Goal: Answer question/provide support

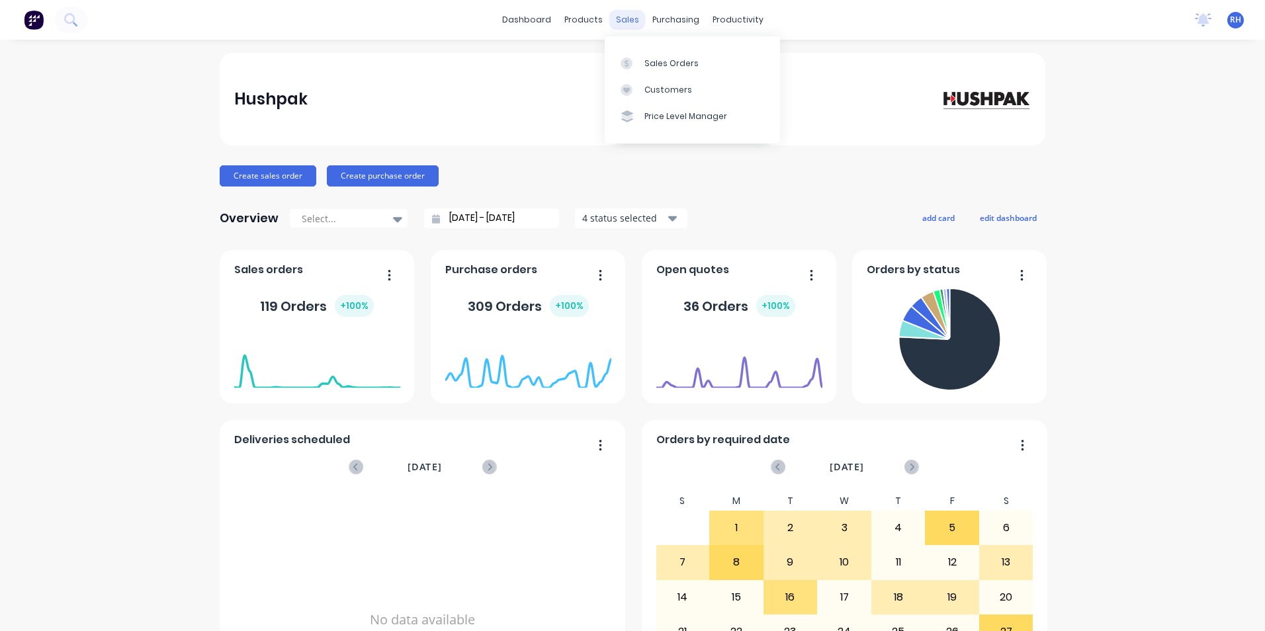
click at [617, 19] on div "sales" at bounding box center [628, 20] width 36 height 20
click at [691, 64] on div "Sales Orders" at bounding box center [672, 64] width 54 height 12
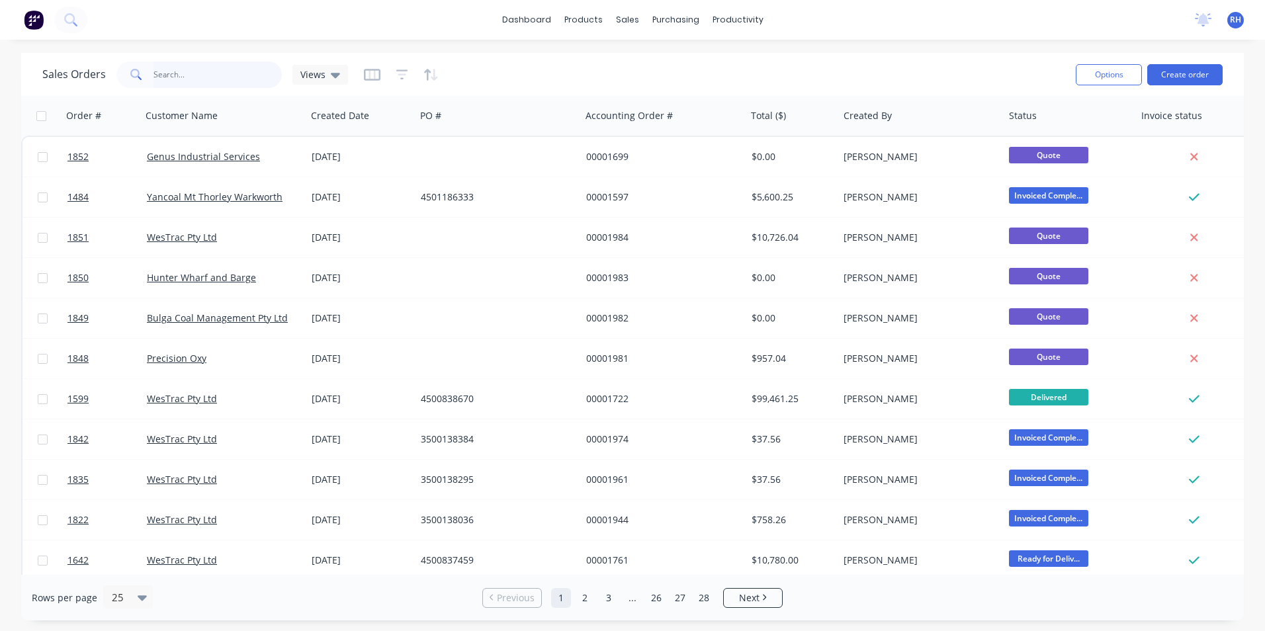
click at [222, 75] on input "text" at bounding box center [218, 75] width 129 height 26
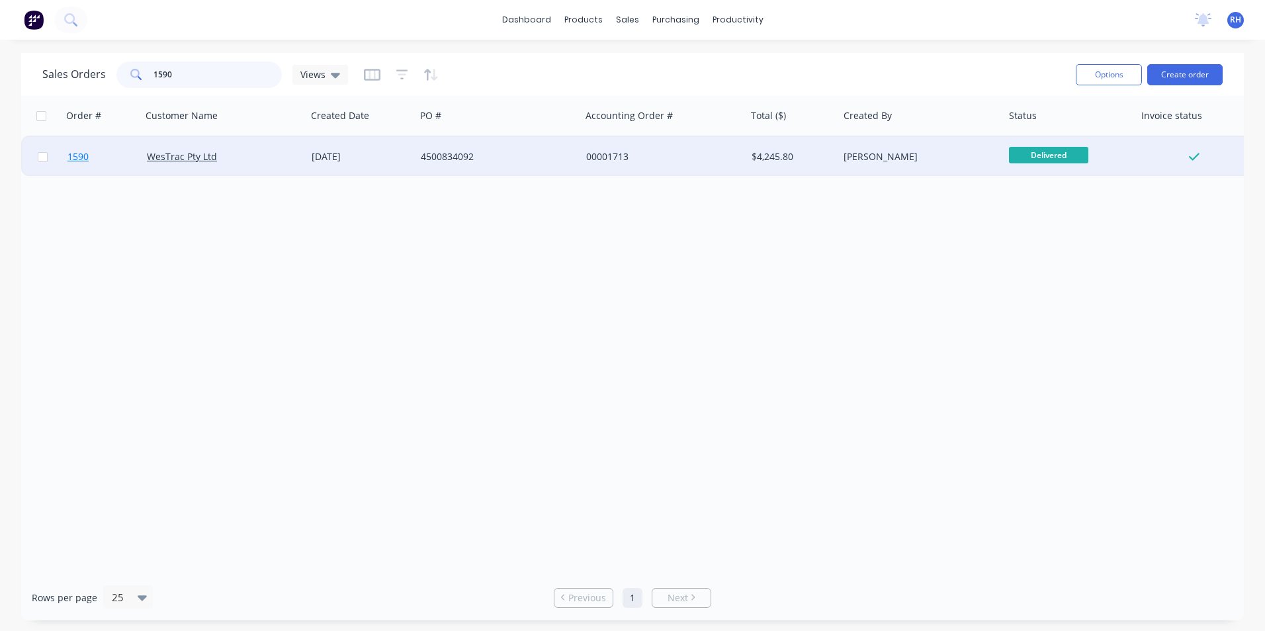
type input "1590"
click at [75, 156] on span "1590" at bounding box center [78, 156] width 21 height 13
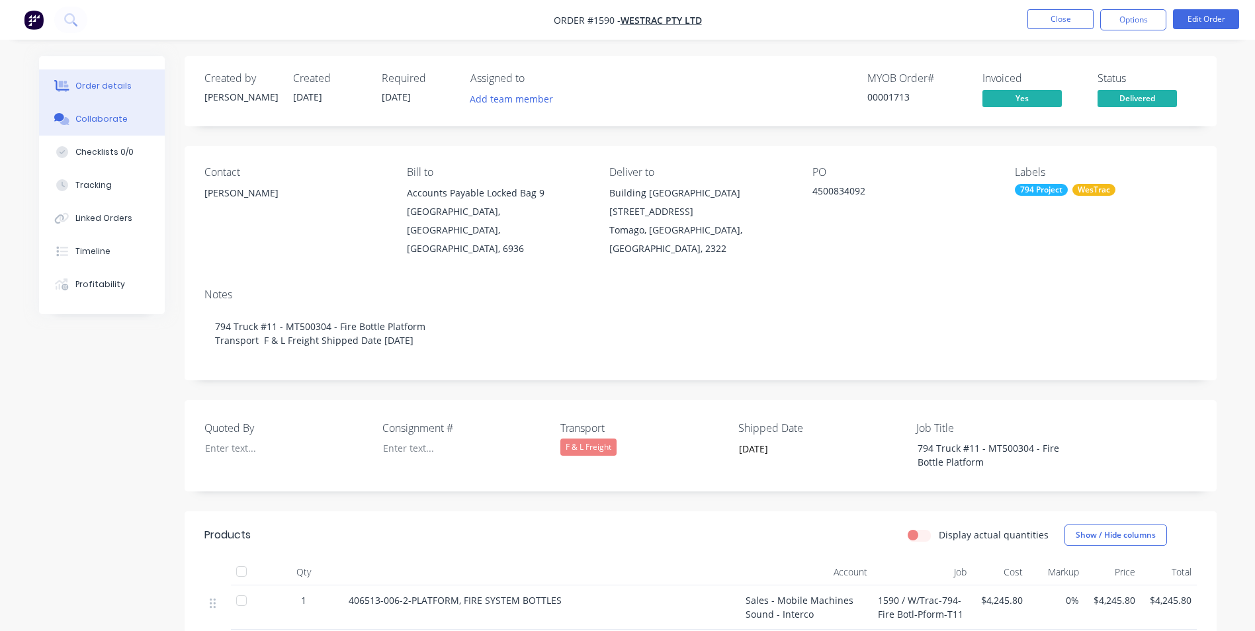
click at [99, 123] on div "Collaborate" at bounding box center [101, 119] width 52 height 12
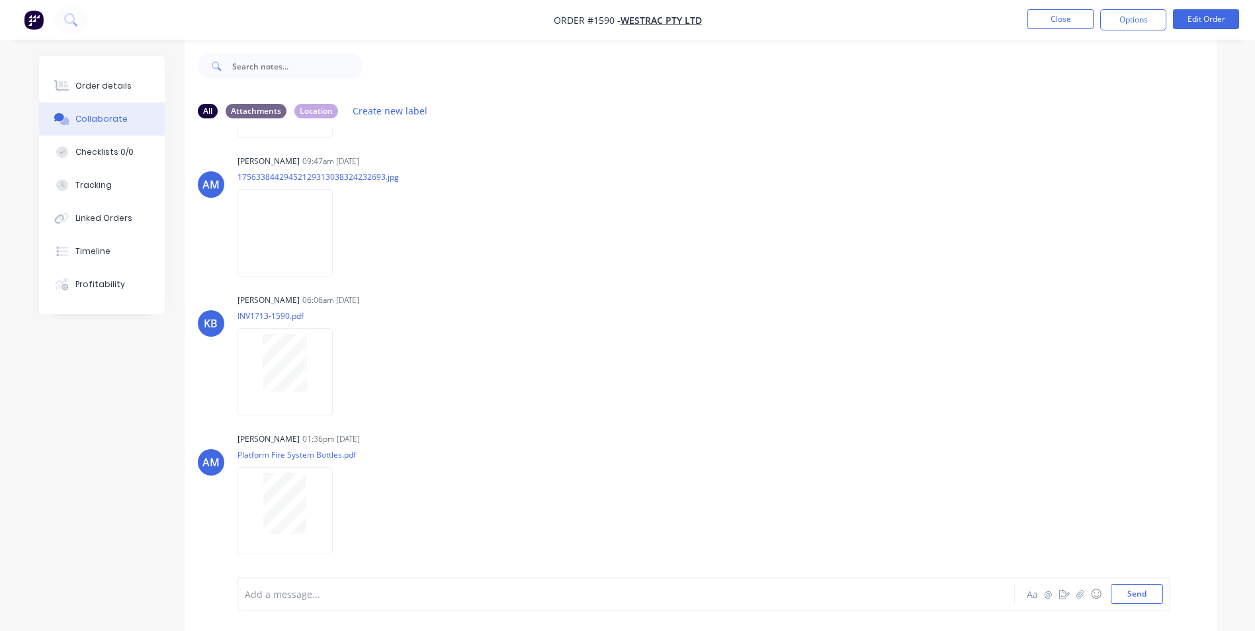
scroll to position [20, 0]
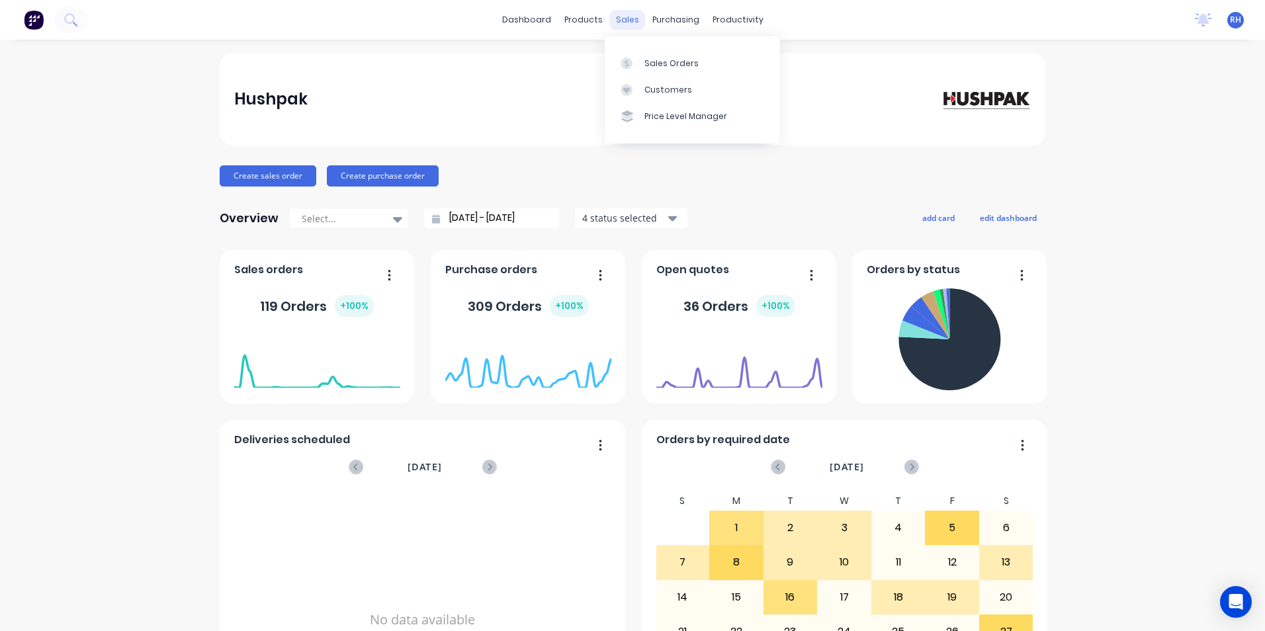
click at [630, 21] on div "sales" at bounding box center [628, 20] width 36 height 20
click at [667, 61] on div "Sales Orders" at bounding box center [672, 64] width 54 height 12
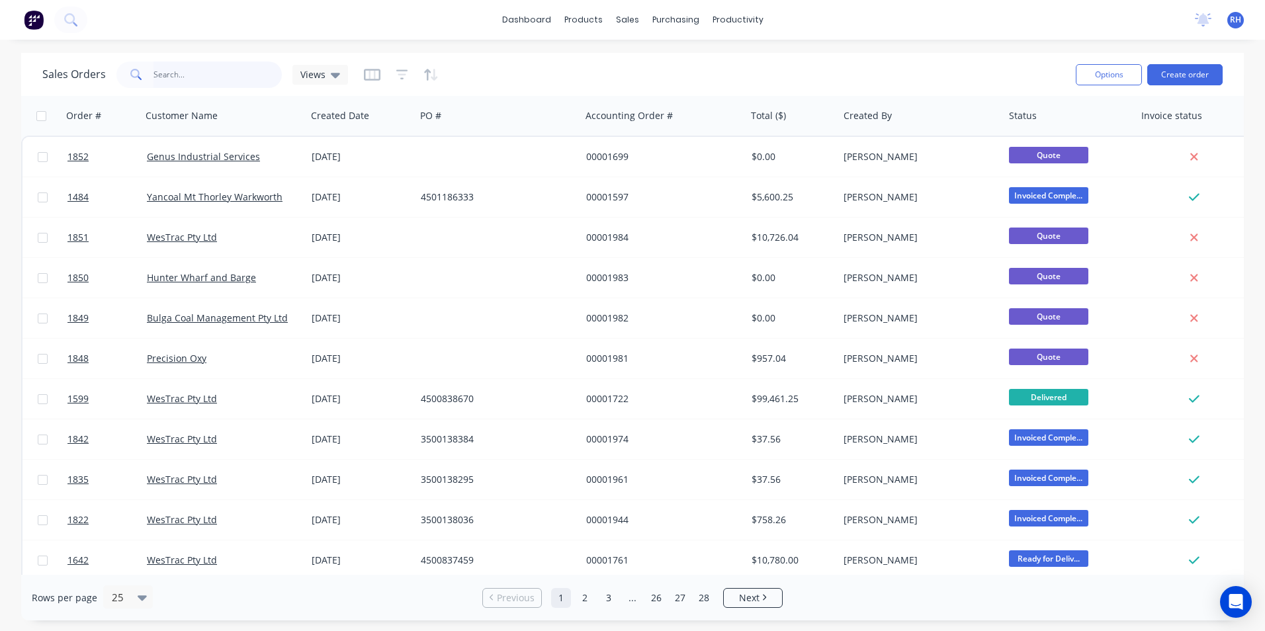
click at [203, 79] on input "text" at bounding box center [218, 75] width 129 height 26
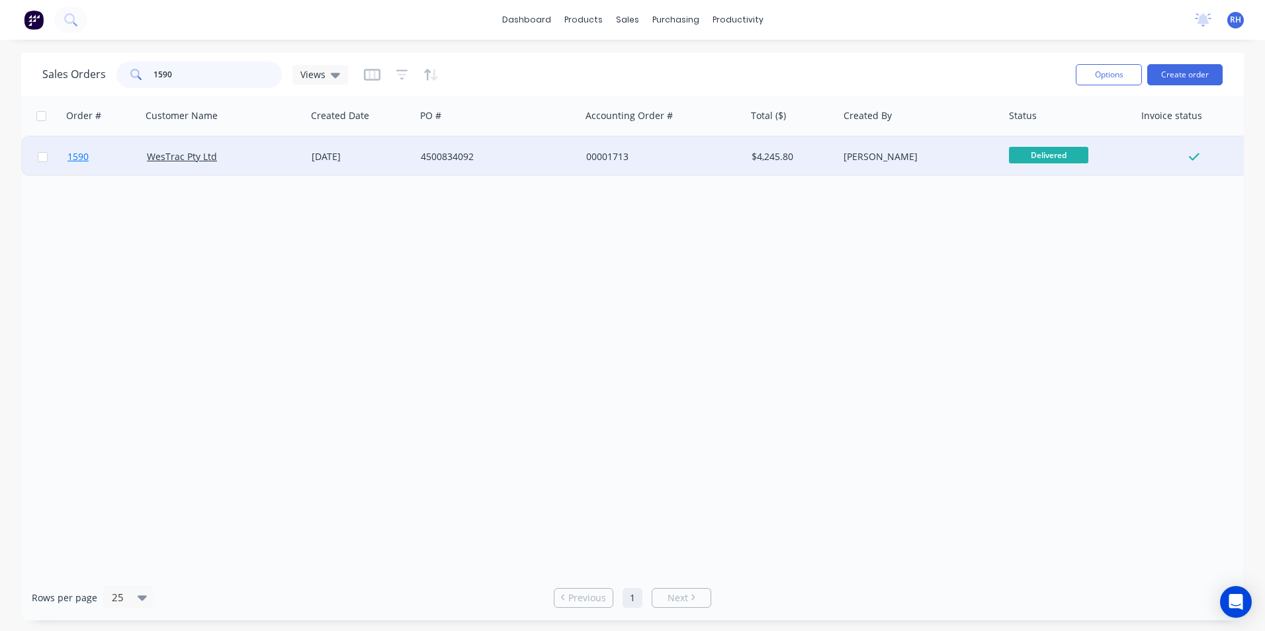
type input "1590"
click at [80, 159] on span "1590" at bounding box center [78, 156] width 21 height 13
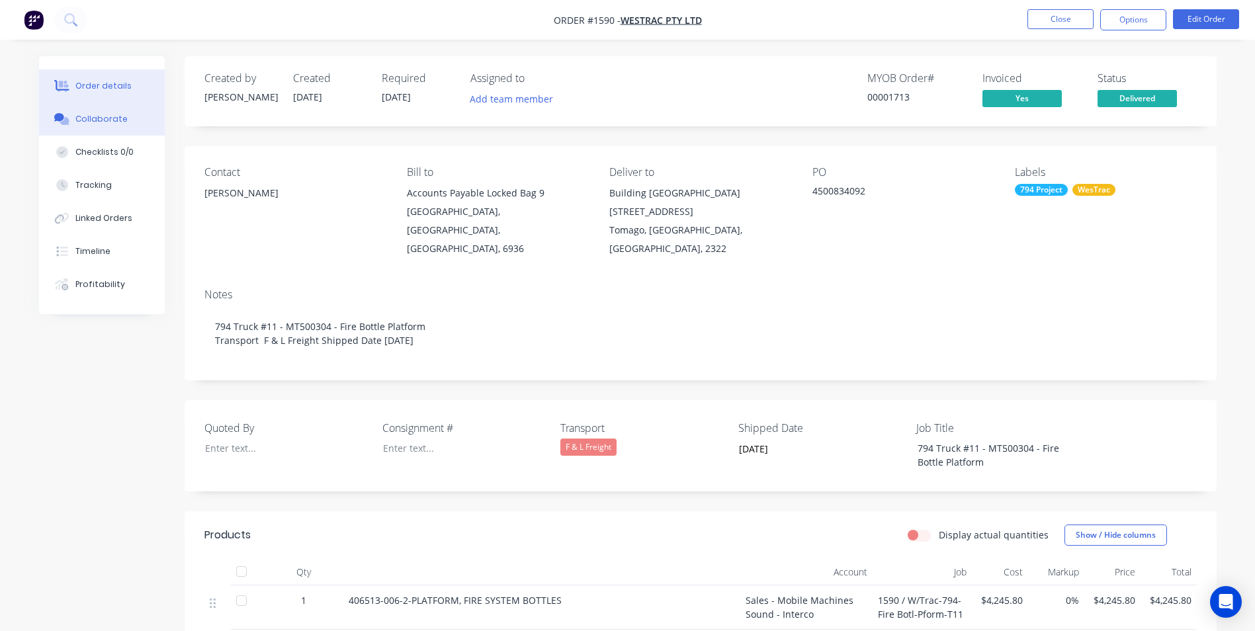
click at [113, 123] on div "Collaborate" at bounding box center [101, 119] width 52 height 12
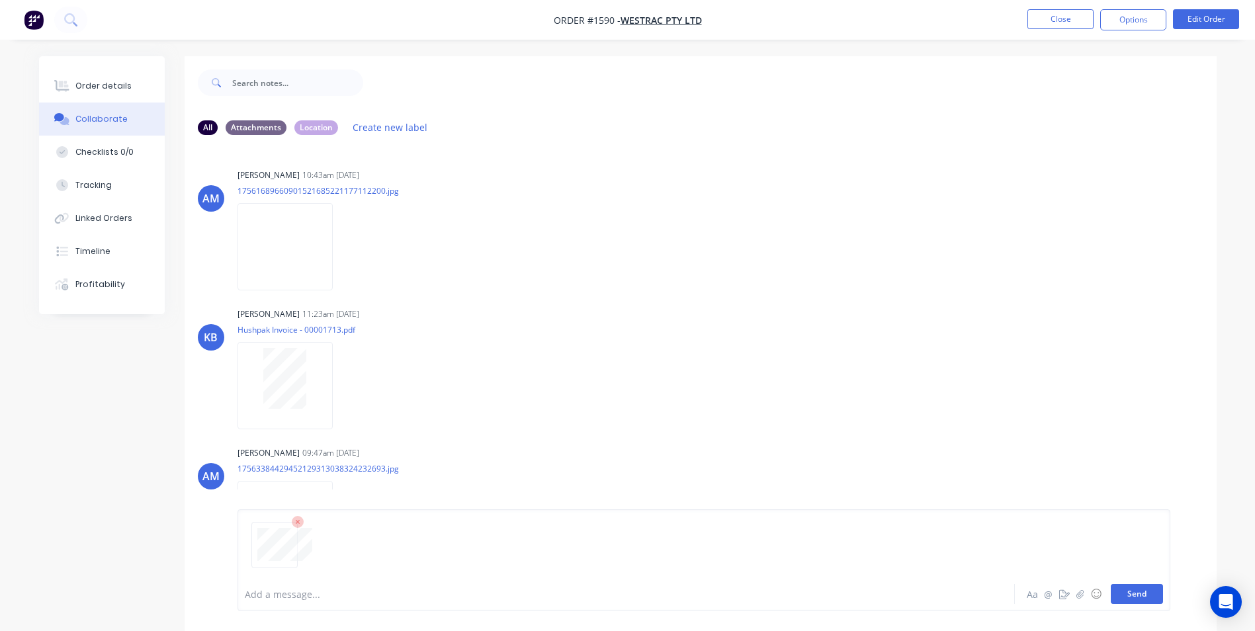
click at [1140, 593] on button "Send" at bounding box center [1137, 594] width 52 height 20
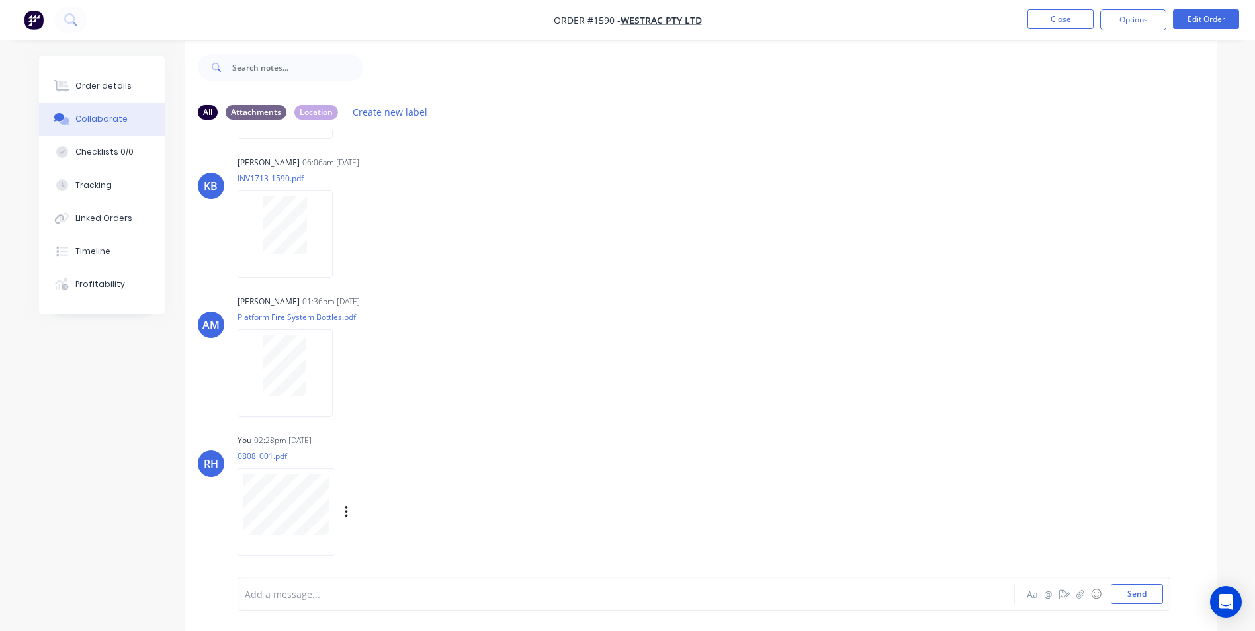
scroll to position [20, 0]
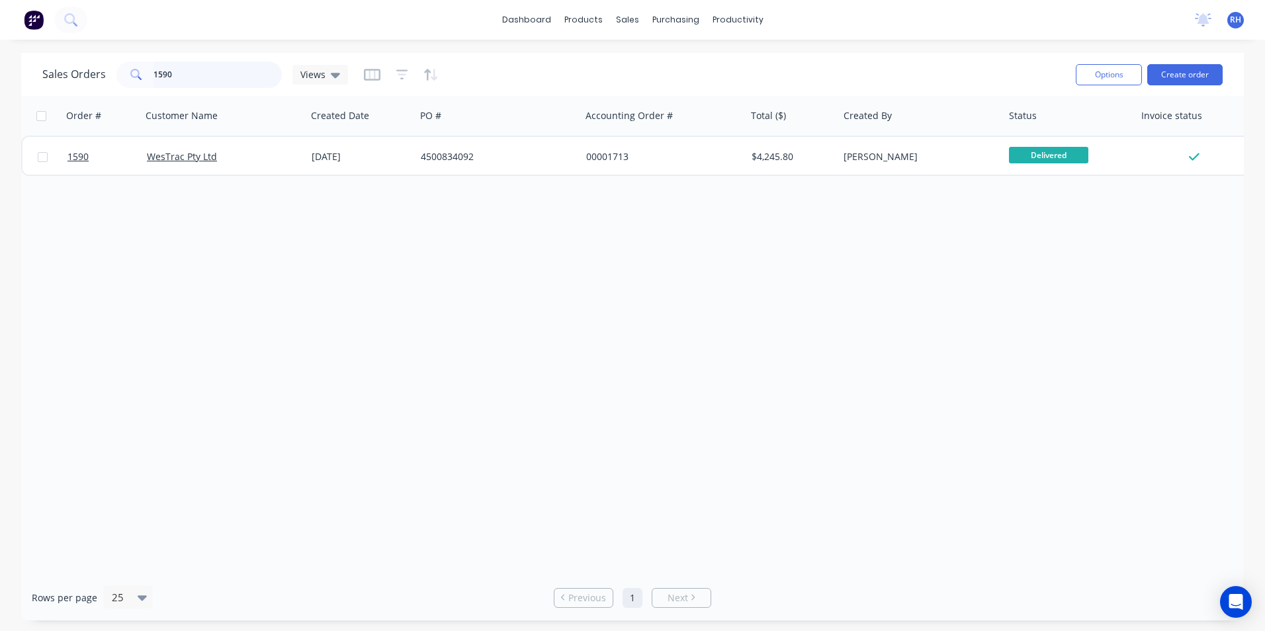
click at [192, 77] on input "1590" at bounding box center [218, 75] width 129 height 26
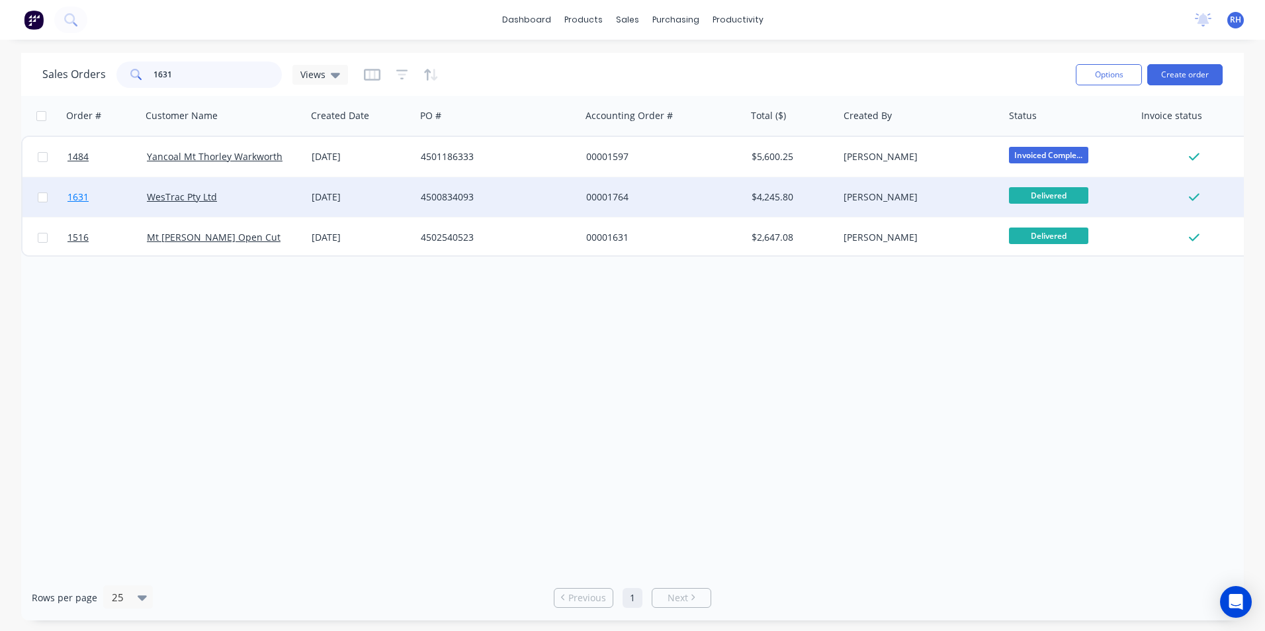
type input "1631"
click at [88, 199] on span "1631" at bounding box center [78, 197] width 21 height 13
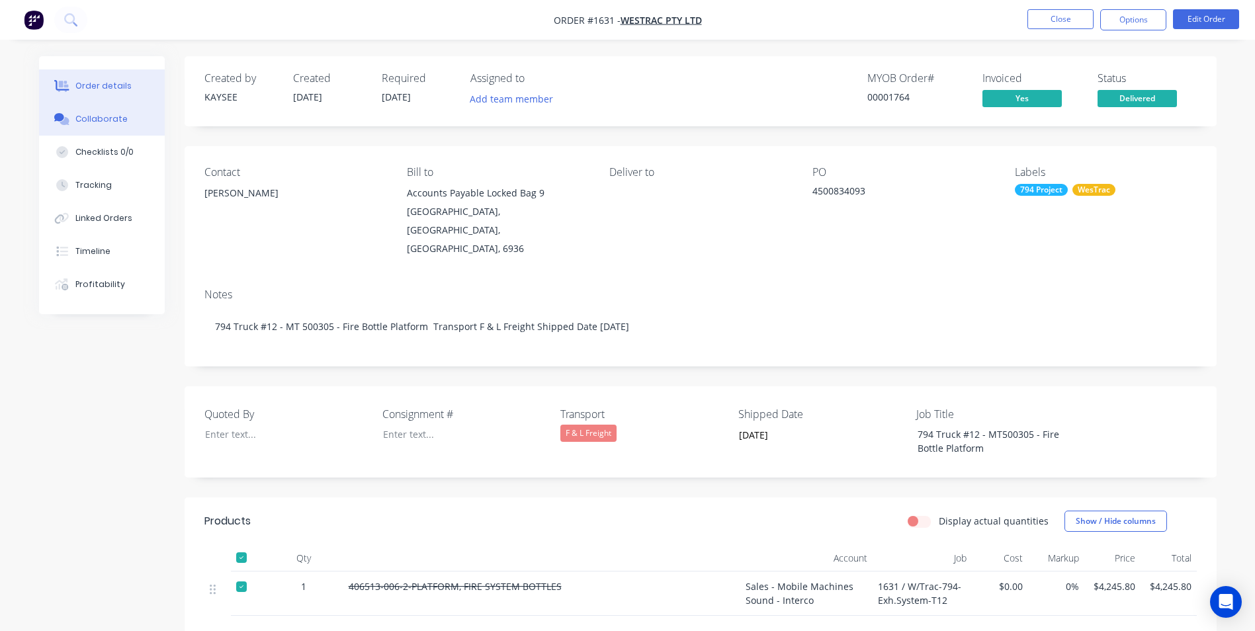
click at [95, 119] on div "Collaborate" at bounding box center [101, 119] width 52 height 12
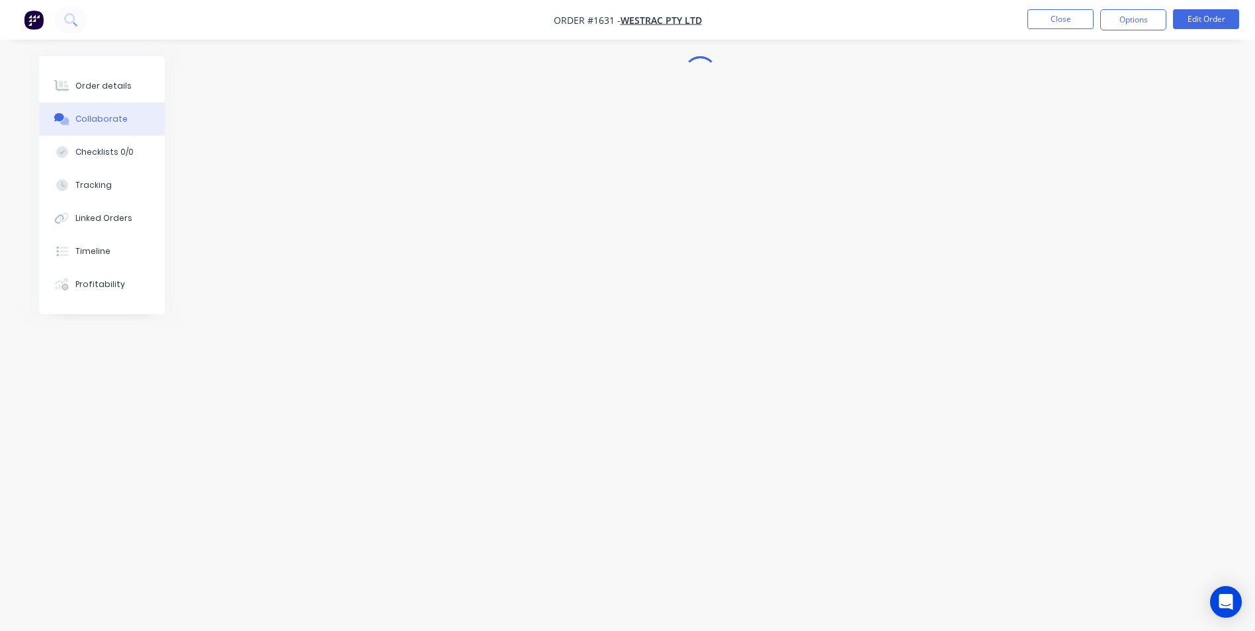
click at [95, 119] on div "Collaborate" at bounding box center [101, 119] width 52 height 12
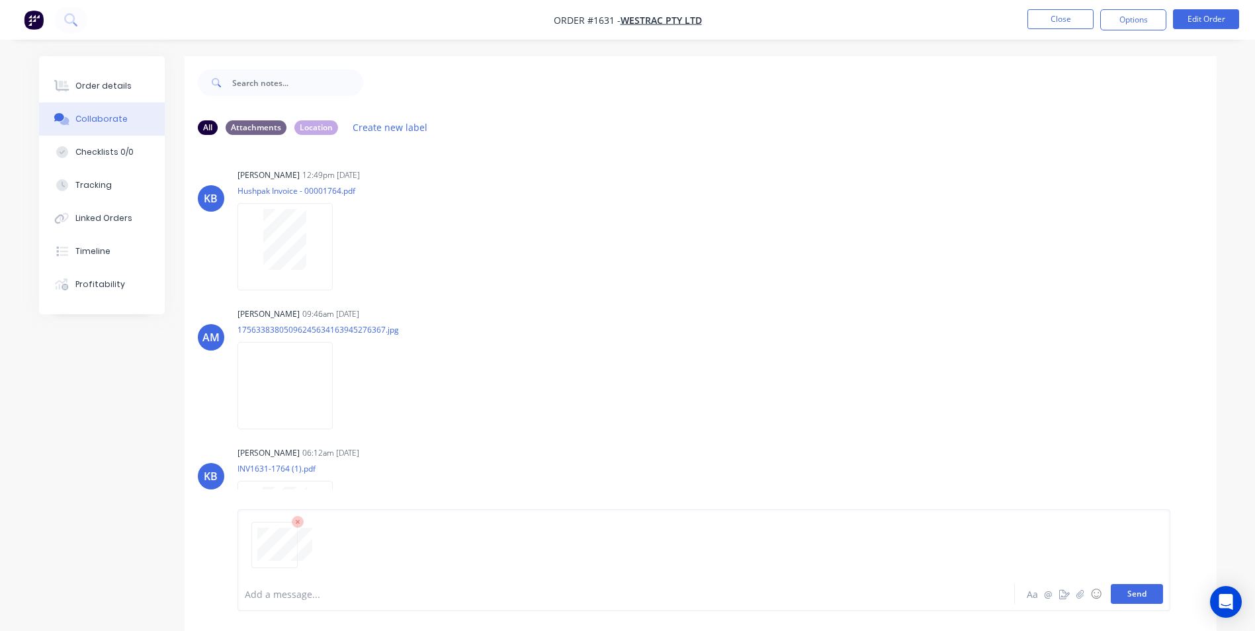
click at [1149, 598] on button "Send" at bounding box center [1137, 594] width 52 height 20
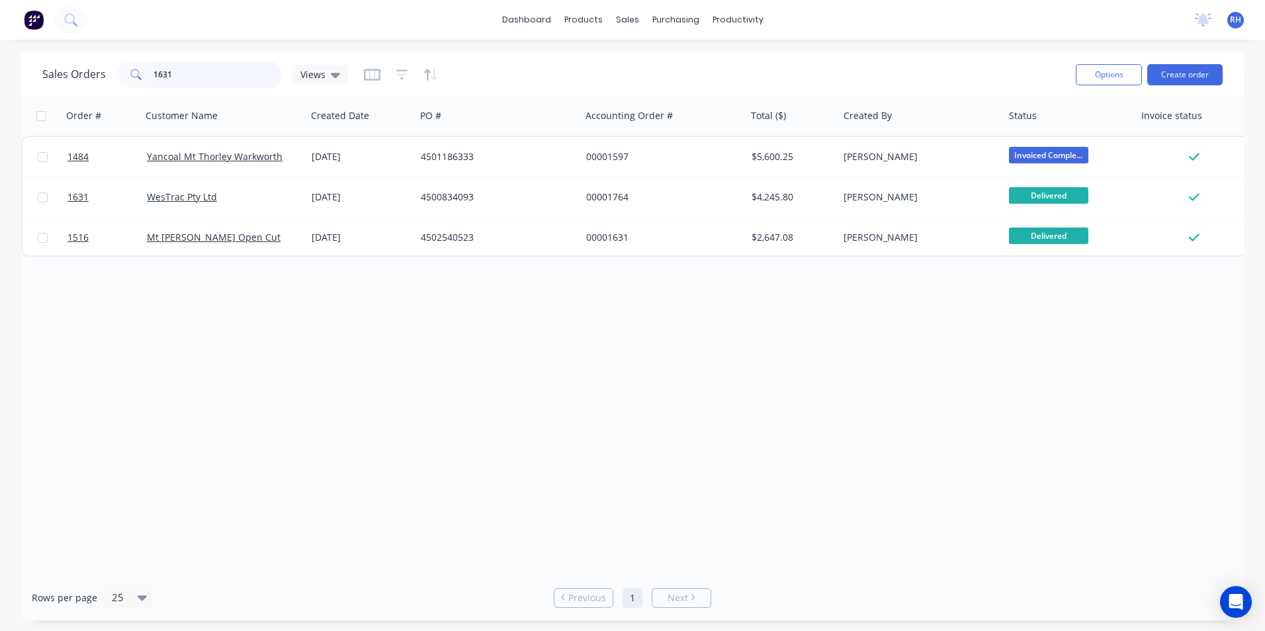
click at [183, 77] on input "1631" at bounding box center [218, 75] width 129 height 26
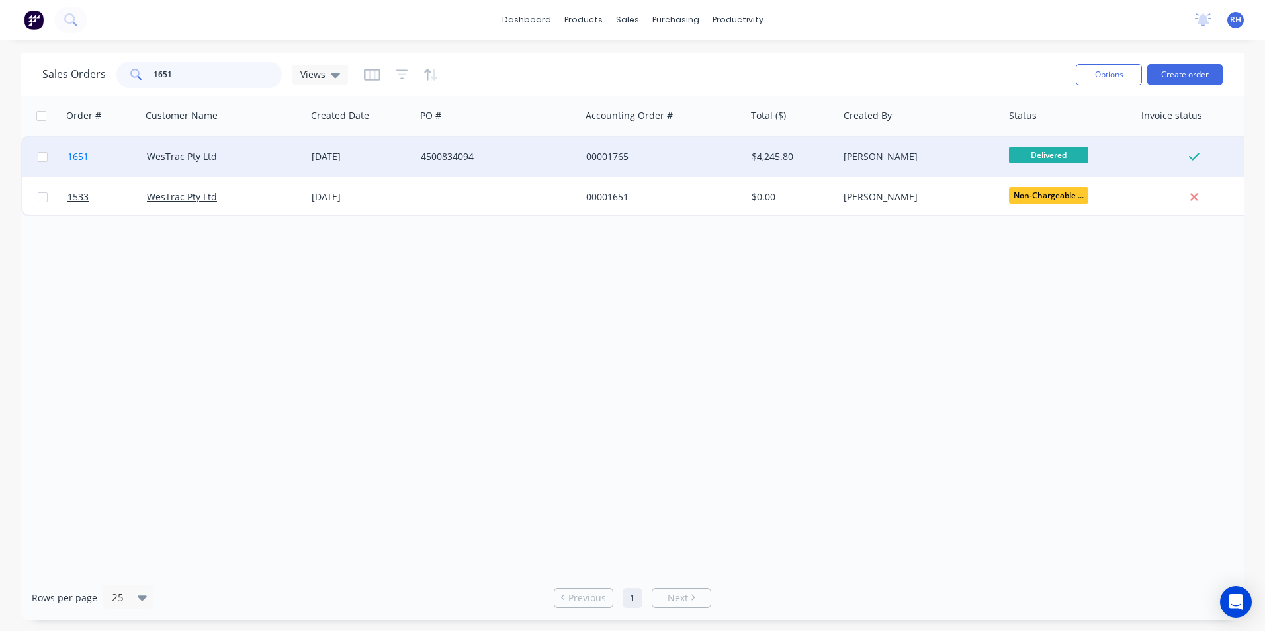
type input "1651"
click at [77, 158] on span "1651" at bounding box center [78, 156] width 21 height 13
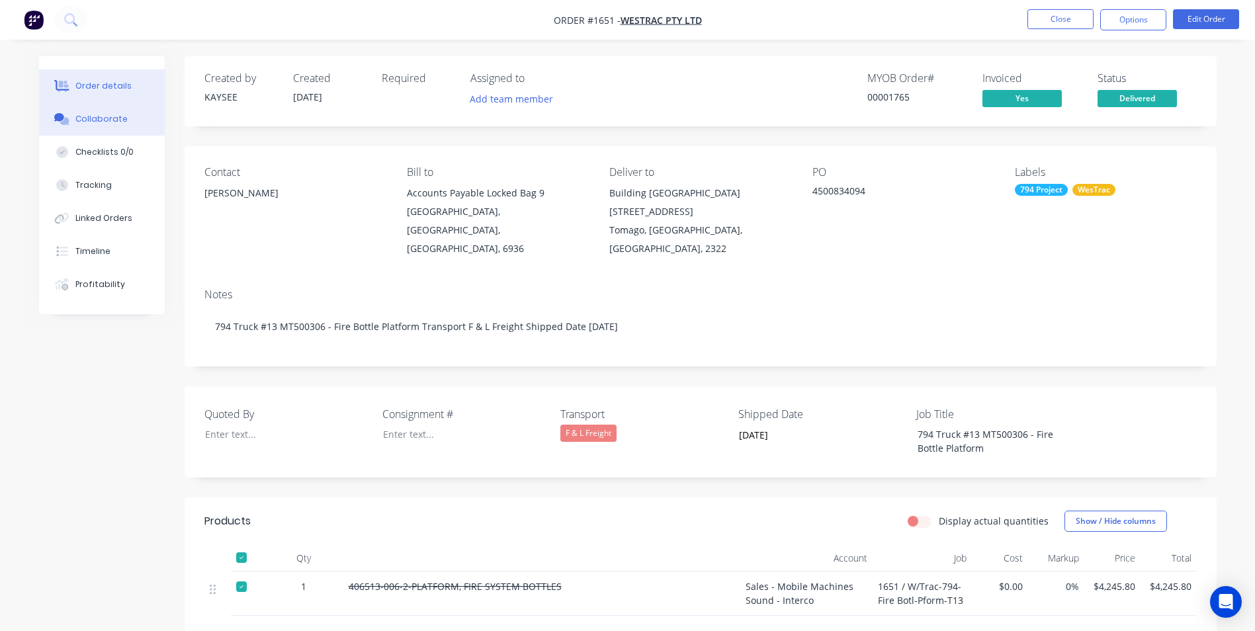
click at [109, 124] on div "Collaborate" at bounding box center [101, 119] width 52 height 12
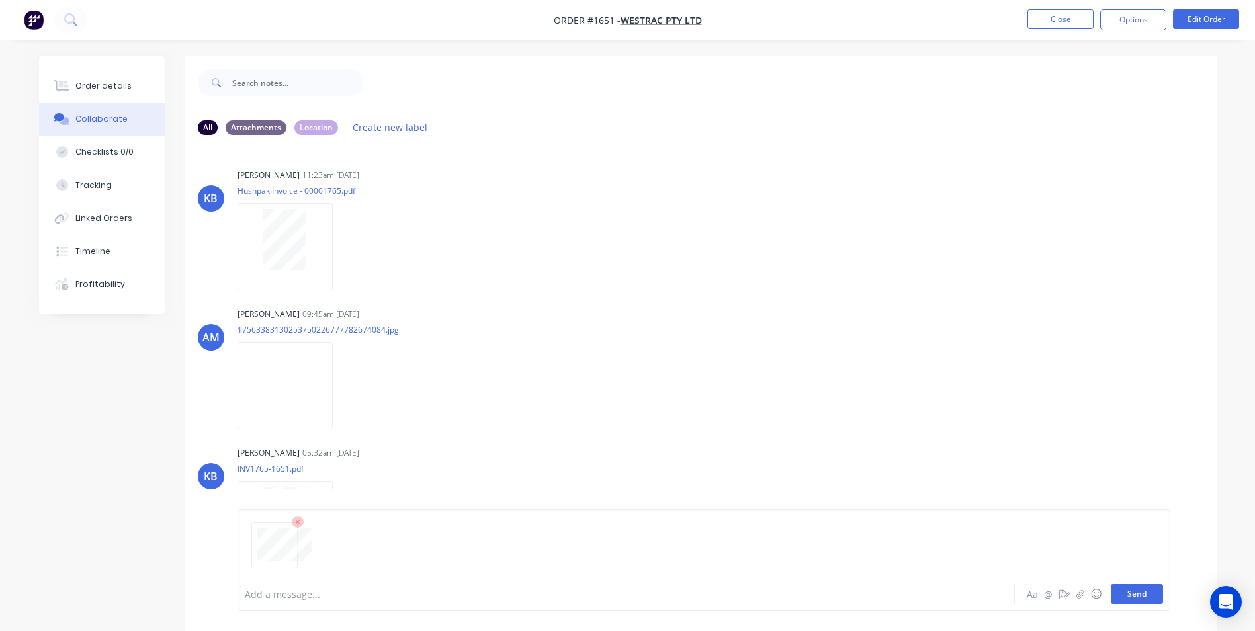
click at [1121, 591] on button "Send" at bounding box center [1137, 594] width 52 height 20
